Goal: Complete application form

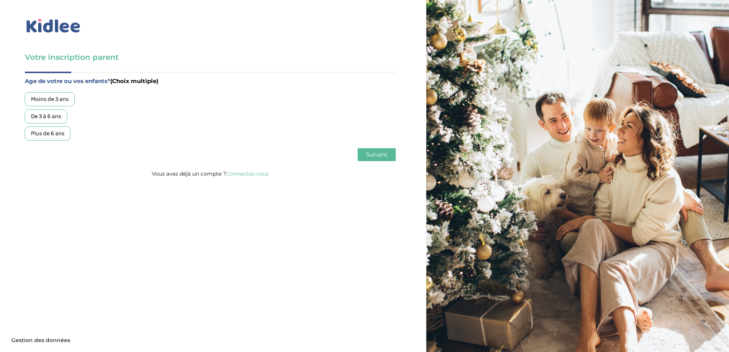
click at [56, 117] on div "De 3 à 6 ans" at bounding box center [46, 116] width 42 height 14
click at [383, 154] on span "Suivant" at bounding box center [376, 154] width 21 height 7
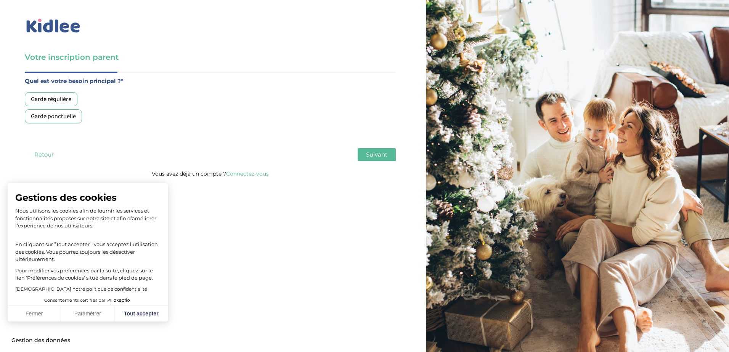
click at [66, 118] on div "Garde ponctuelle" at bounding box center [53, 116] width 57 height 14
click at [138, 315] on button "Tout accepter" at bounding box center [140, 314] width 53 height 16
checkbox input "true"
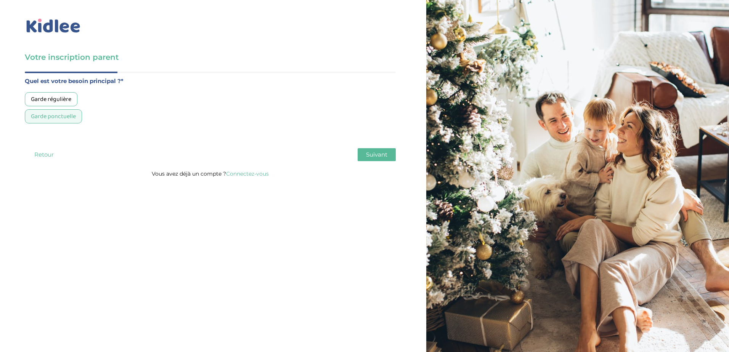
click at [379, 153] on span "Suivant" at bounding box center [376, 154] width 21 height 7
click at [56, 96] on div "Moins de 30h/mois" at bounding box center [55, 99] width 61 height 14
click at [366, 156] on span "Suivant" at bounding box center [376, 154] width 21 height 7
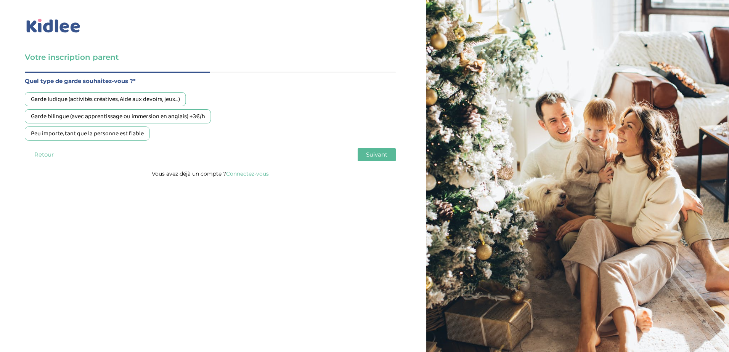
click at [127, 94] on div "Garde ludique (activités créatives, Aide aux devoirs, jeux…)" at bounding box center [105, 99] width 161 height 14
click at [373, 152] on span "Suivant" at bounding box center [376, 154] width 21 height 7
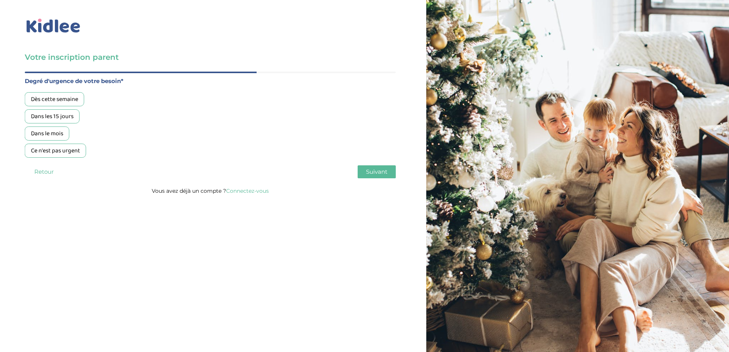
click at [64, 99] on div "Dès cette semaine" at bounding box center [54, 99] width 59 height 14
click at [378, 171] on span "Suivant" at bounding box center [376, 171] width 21 height 7
click at [71, 132] on div "Non, je pars de zéro" at bounding box center [56, 134] width 63 height 14
click at [377, 170] on span "Suivant" at bounding box center [376, 171] width 21 height 7
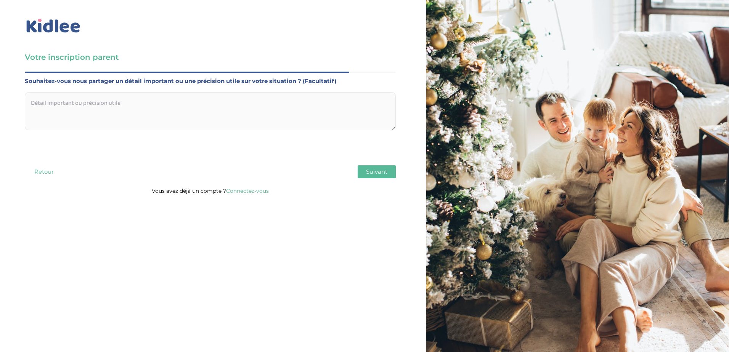
click at [361, 168] on button "Suivant" at bounding box center [377, 171] width 38 height 13
